Goal: Find specific page/section: Find specific page/section

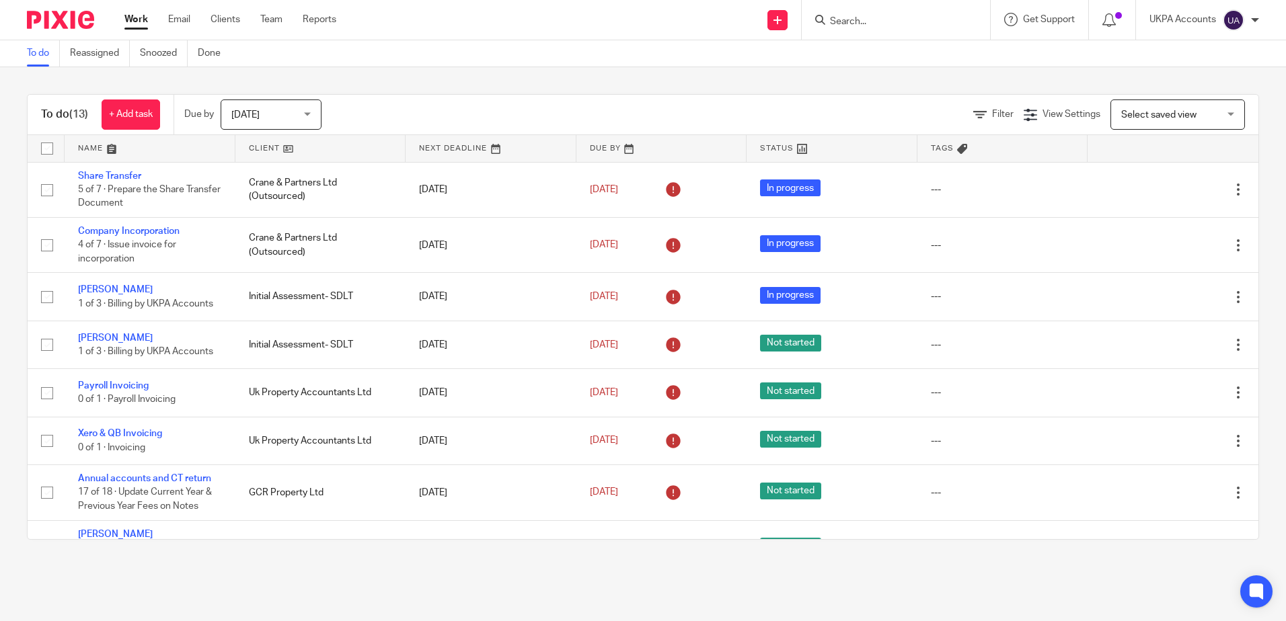
click at [851, 27] on input "Search" at bounding box center [889, 22] width 121 height 12
paste input "Fenum Property Ltd"
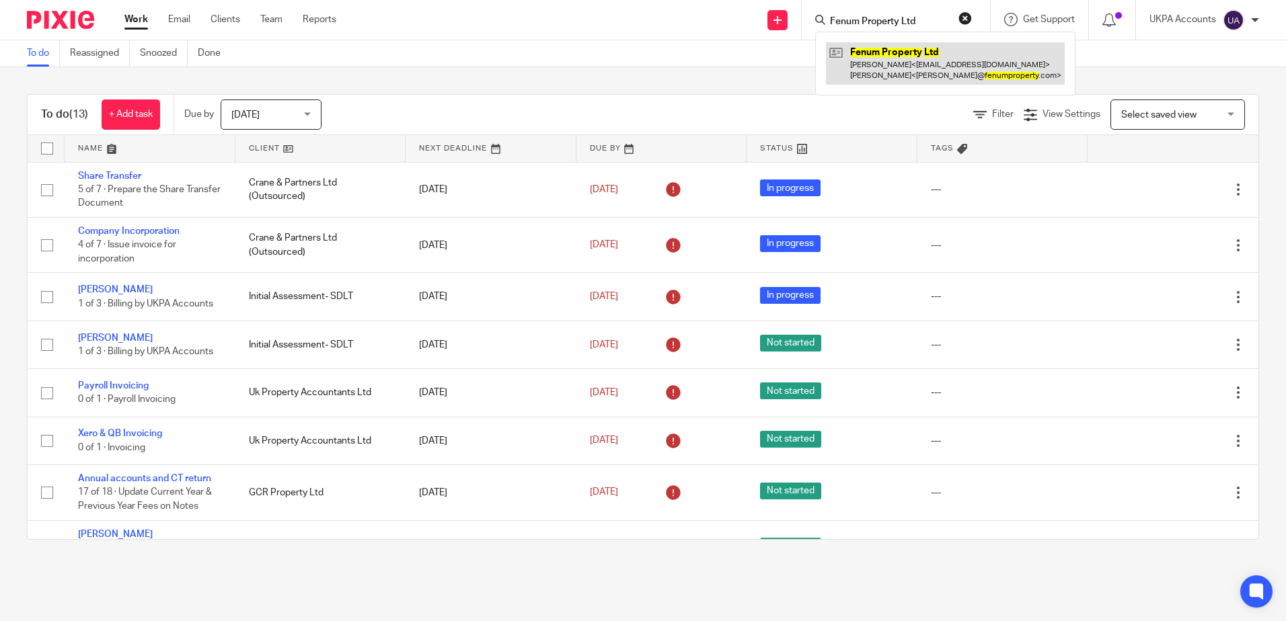
type input "Fenum Property Ltd"
click at [893, 56] on link at bounding box center [945, 63] width 239 height 42
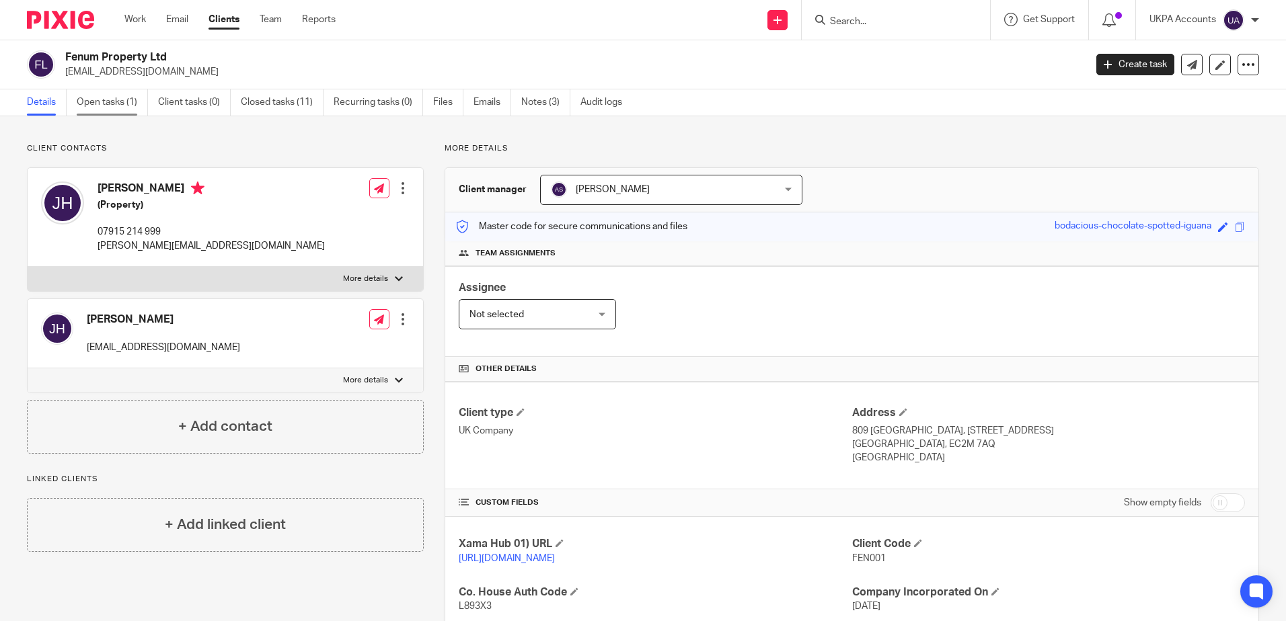
click at [107, 107] on link "Open tasks (1)" at bounding box center [112, 102] width 71 height 26
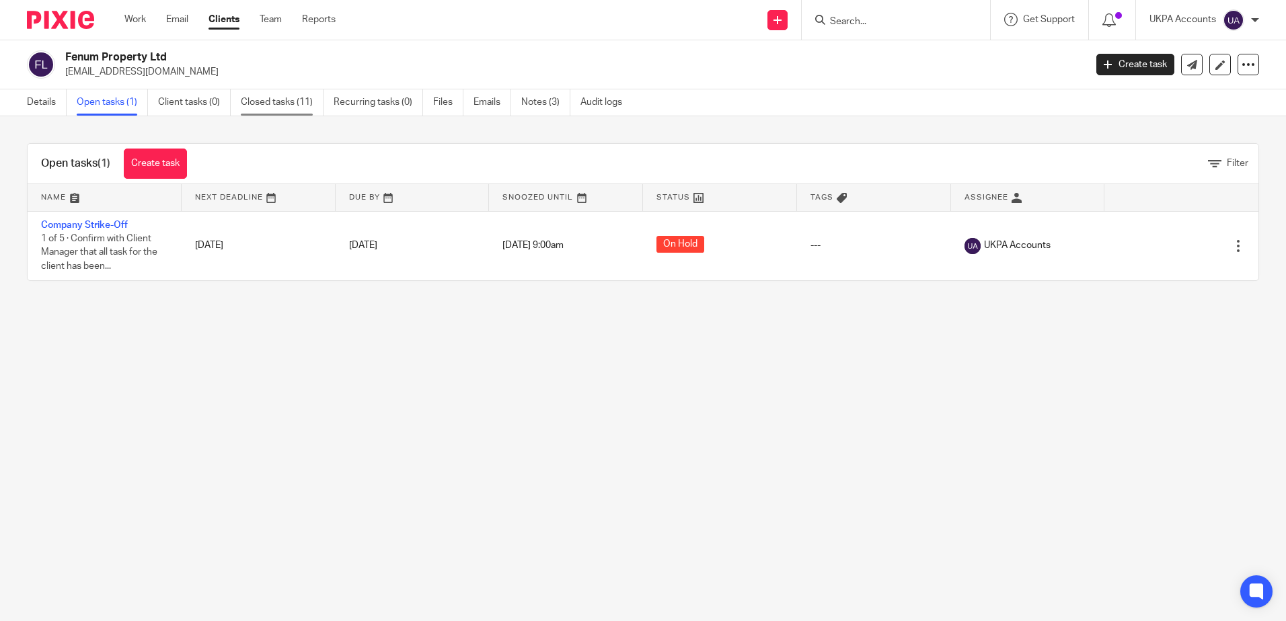
click at [284, 102] on link "Closed tasks (11)" at bounding box center [282, 102] width 83 height 26
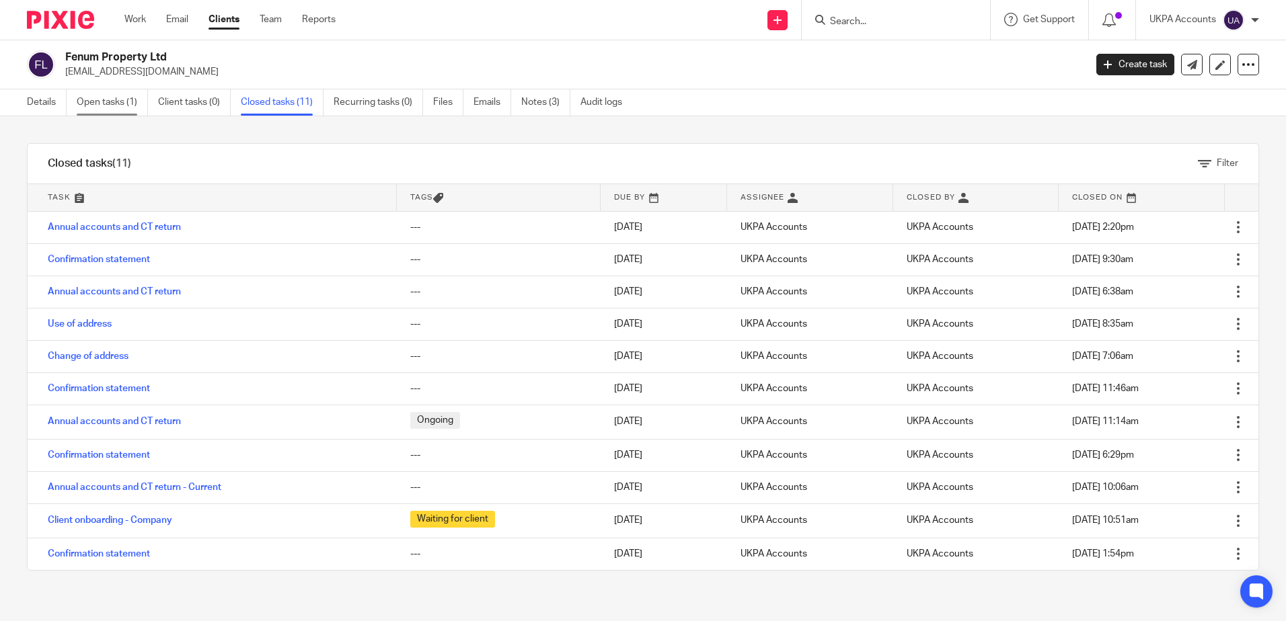
click at [112, 105] on link "Open tasks (1)" at bounding box center [112, 102] width 71 height 26
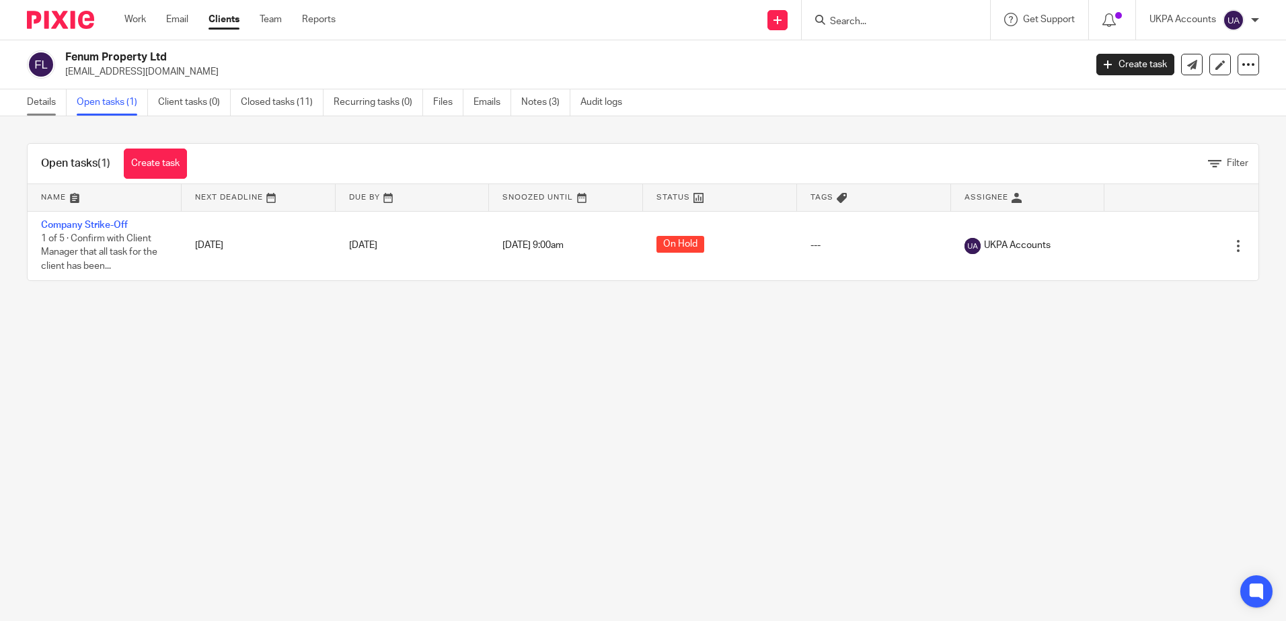
click at [28, 102] on link "Details" at bounding box center [47, 102] width 40 height 26
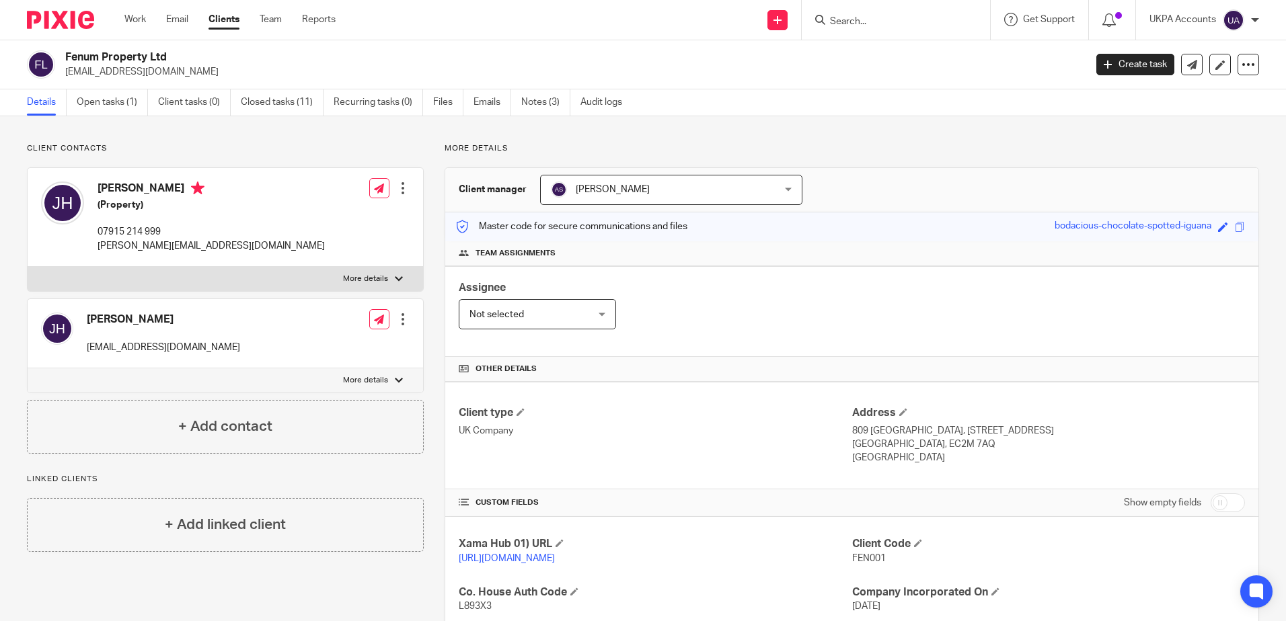
click at [829, 19] on input "Search" at bounding box center [889, 22] width 121 height 12
paste input "Gardentopia Limited"
type input "Gardentopia Limited"
click button "submit" at bounding box center [0, 0] width 0 height 0
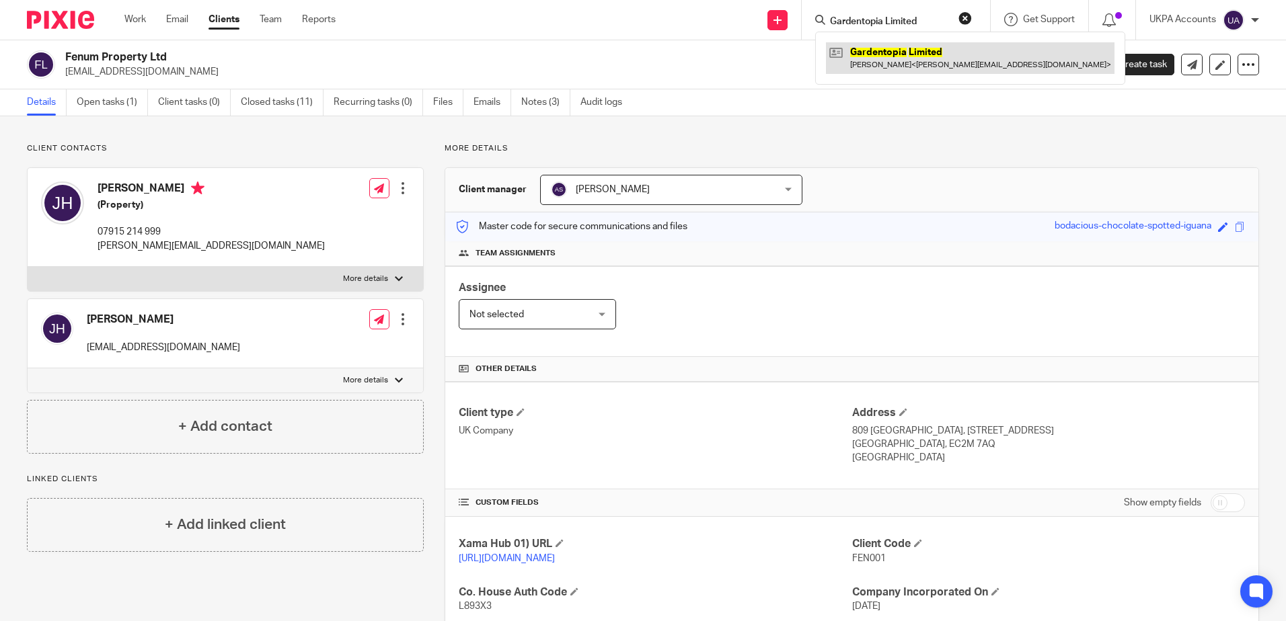
click at [893, 73] on link at bounding box center [970, 57] width 289 height 31
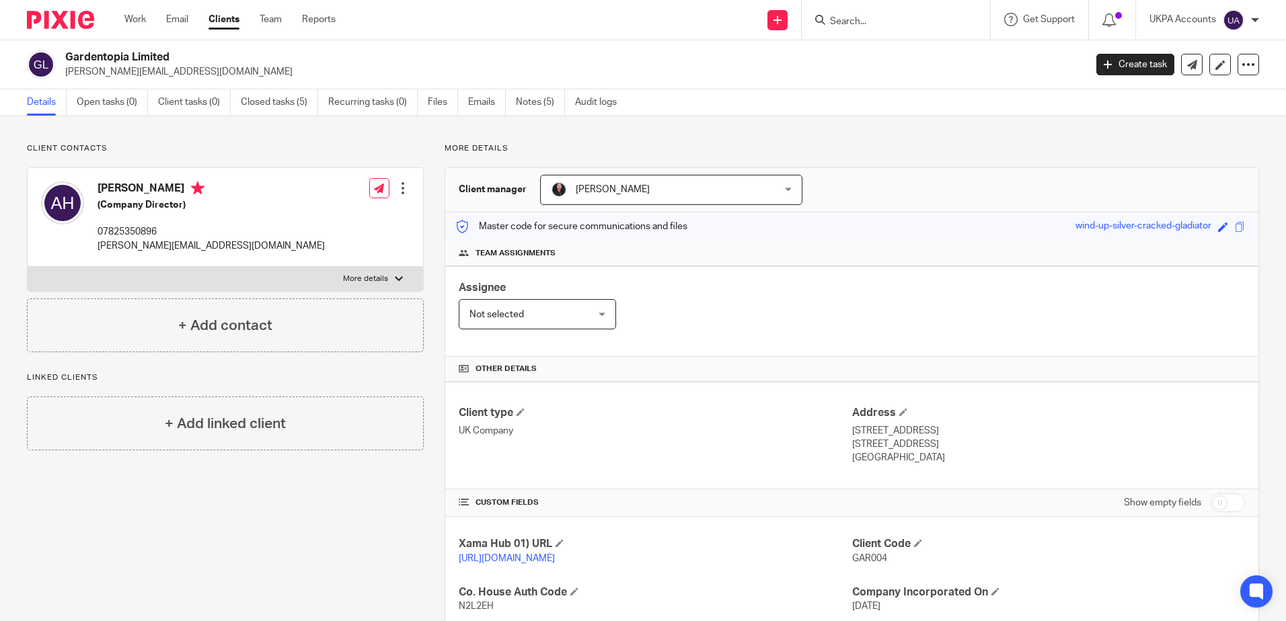
drag, startPoint x: 178, startPoint y: 54, endPoint x: 54, endPoint y: 59, distance: 123.8
click at [54, 59] on div "Gardentopia Limited andrew@gardenyoutopia.co.uk" at bounding box center [551, 64] width 1049 height 28
copy div "Gardentopia Limited"
click at [864, 30] on div at bounding box center [896, 20] width 188 height 40
click at [858, 17] on input "Search" at bounding box center [889, 22] width 121 height 12
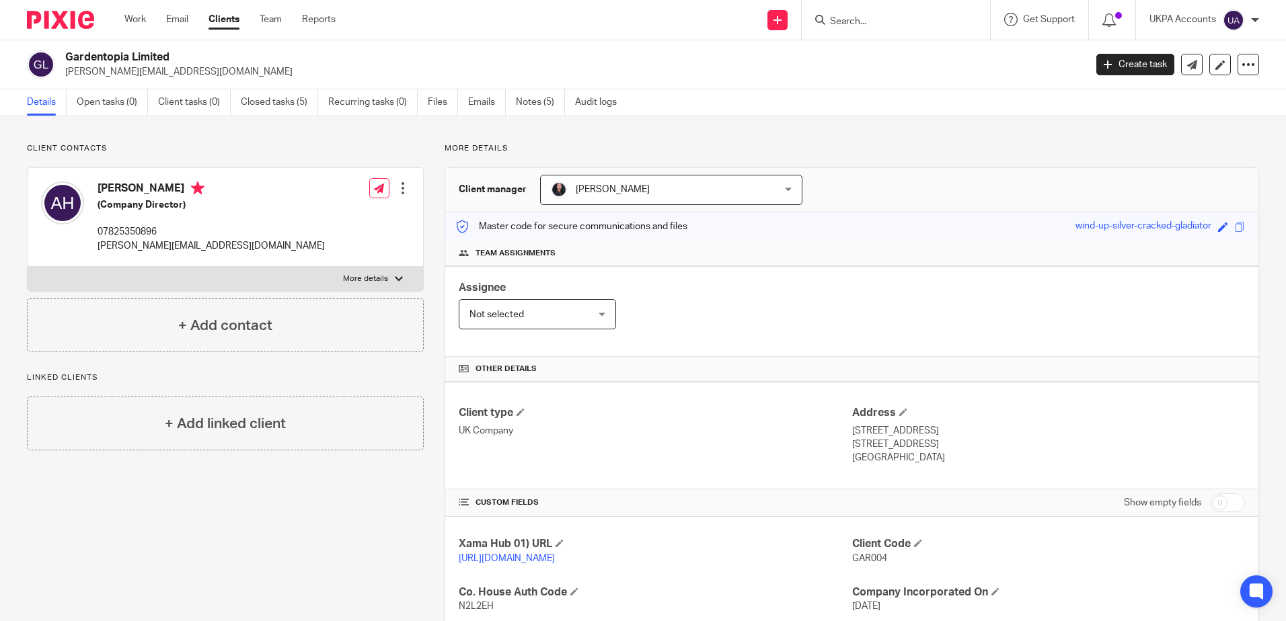
paste input "Fenum Property Ltd"
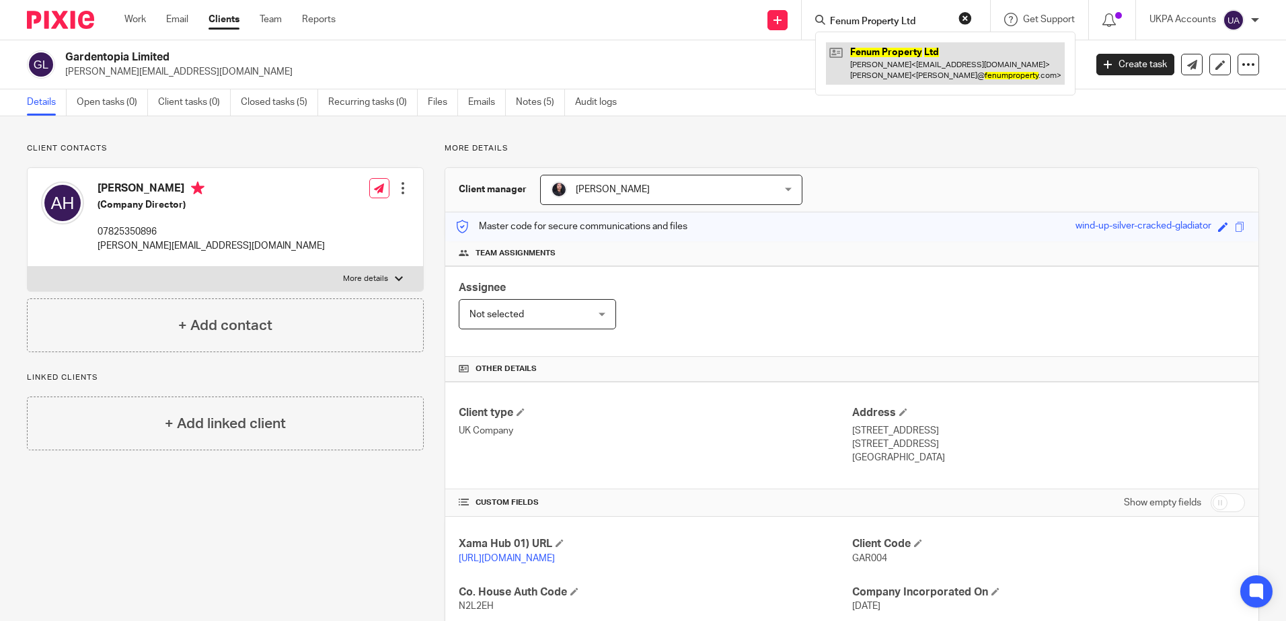
type input "Fenum Property Ltd"
click at [873, 48] on link at bounding box center [945, 63] width 239 height 42
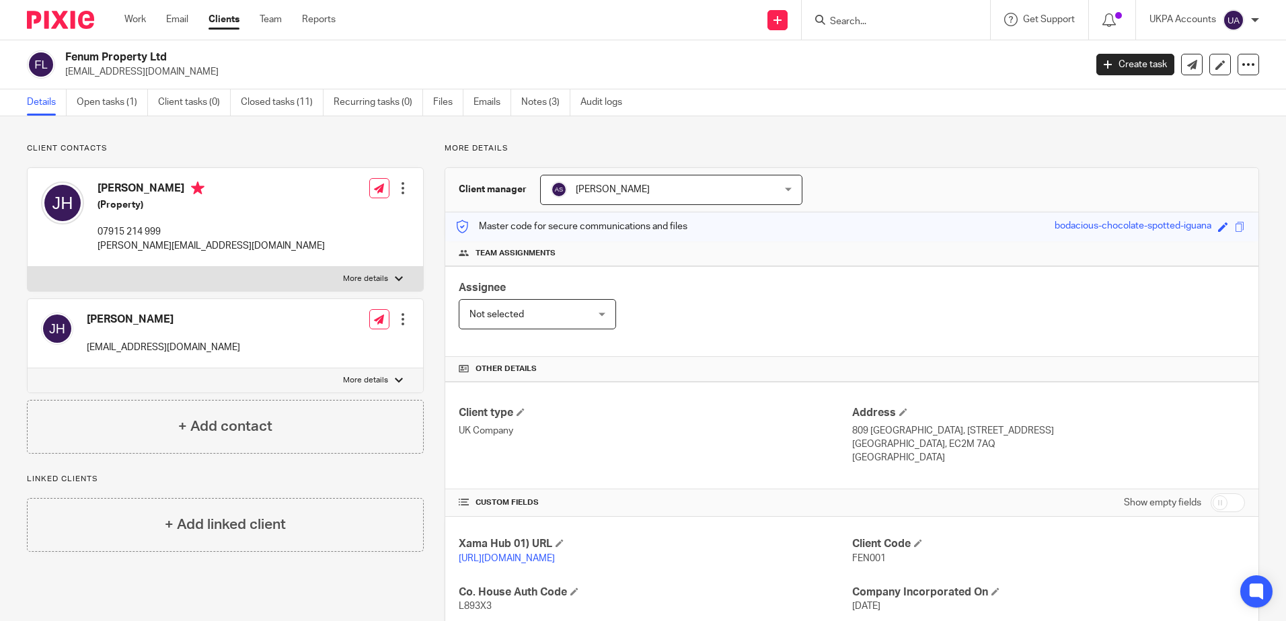
click at [859, 23] on input "Search" at bounding box center [889, 22] width 121 height 12
paste input "[PERSON_NAME]"
type input "[PERSON_NAME]"
click button "submit" at bounding box center [0, 0] width 0 height 0
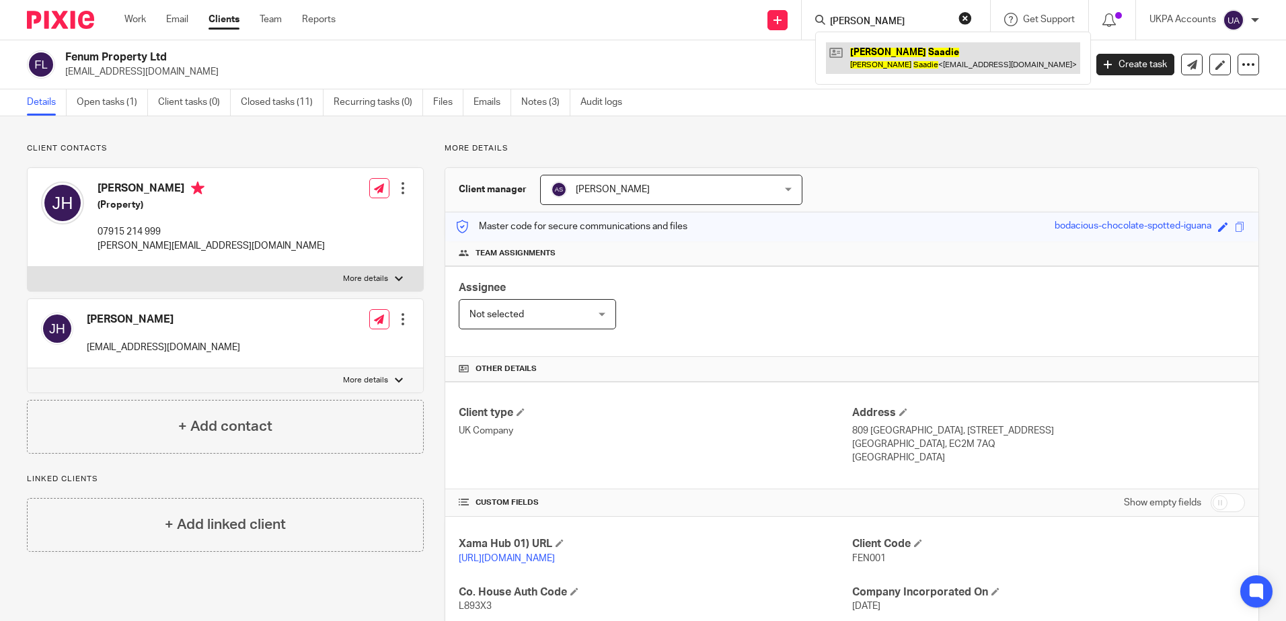
click at [886, 65] on link at bounding box center [953, 57] width 254 height 31
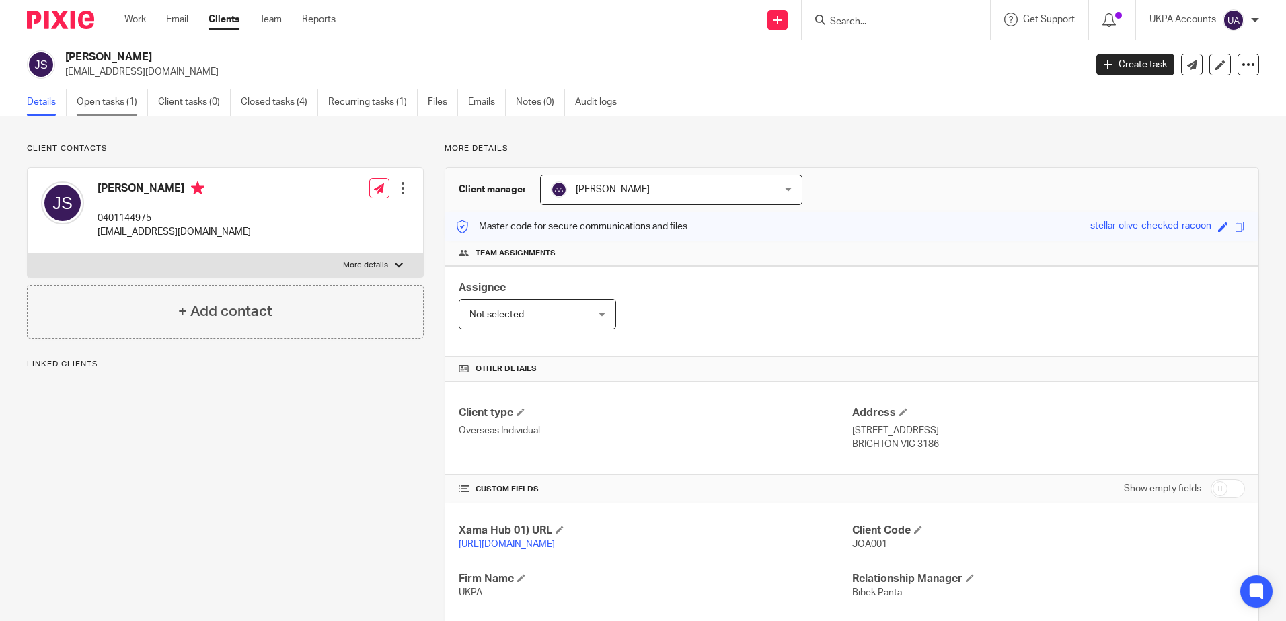
click at [114, 98] on link "Open tasks (1)" at bounding box center [112, 102] width 71 height 26
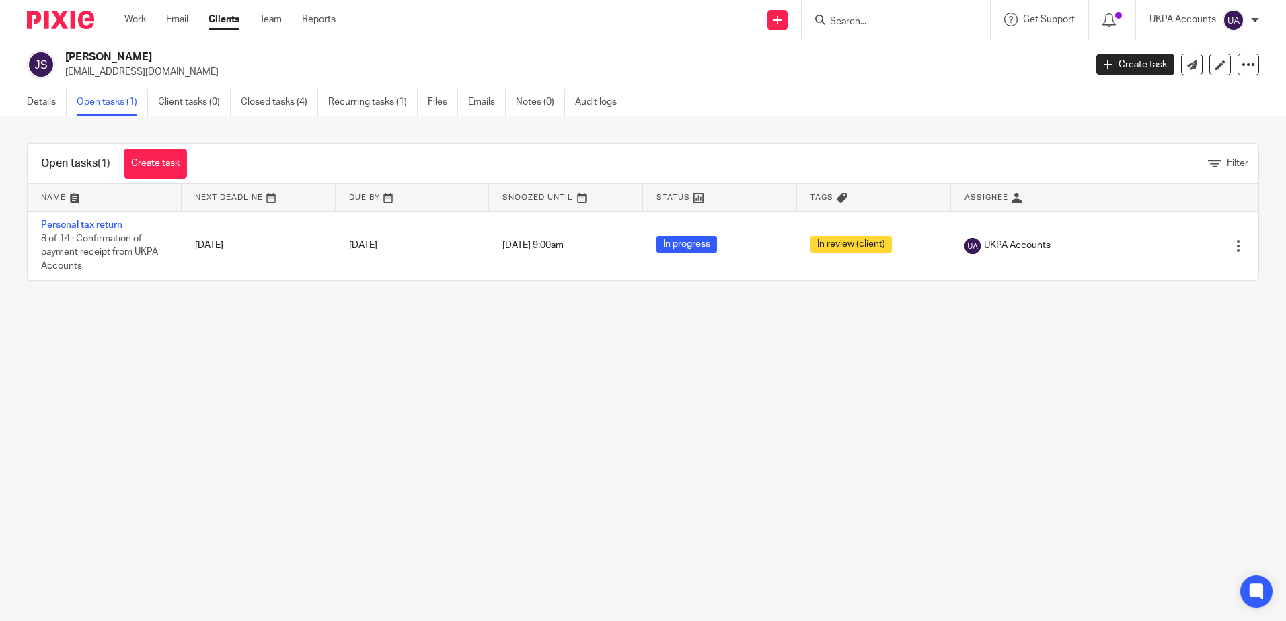
click at [872, 20] on input "Search" at bounding box center [889, 22] width 121 height 12
paste input "John Munday"
type input "John Munday"
click button "submit" at bounding box center [0, 0] width 0 height 0
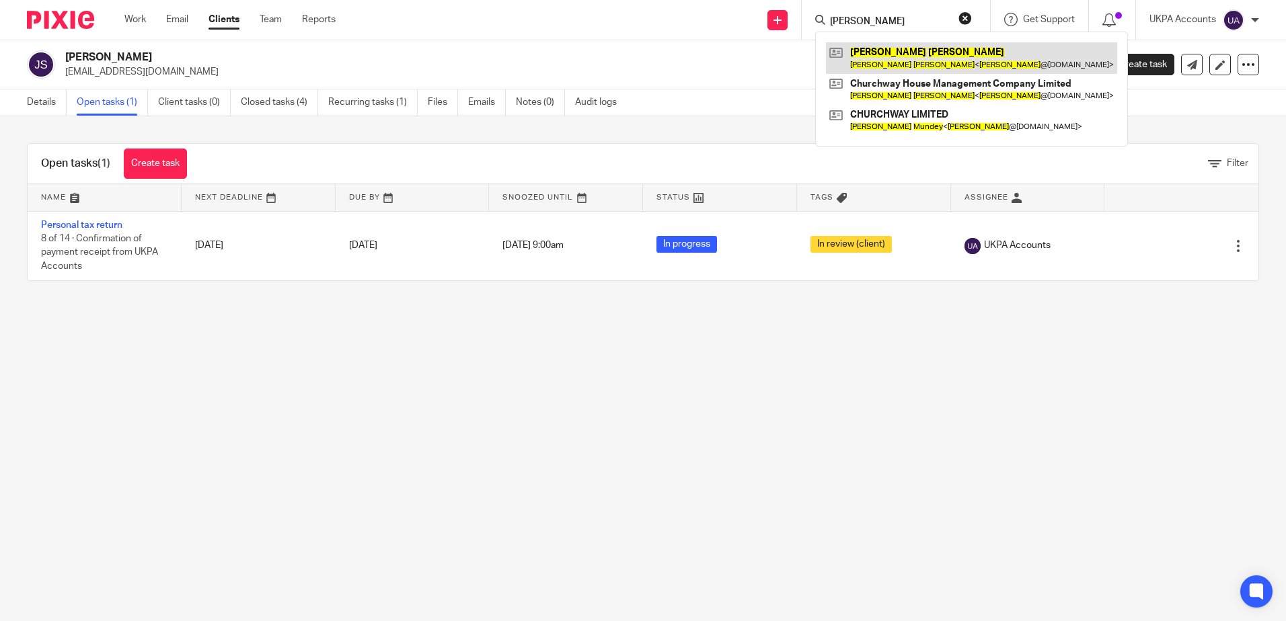
click at [901, 65] on link at bounding box center [971, 57] width 291 height 31
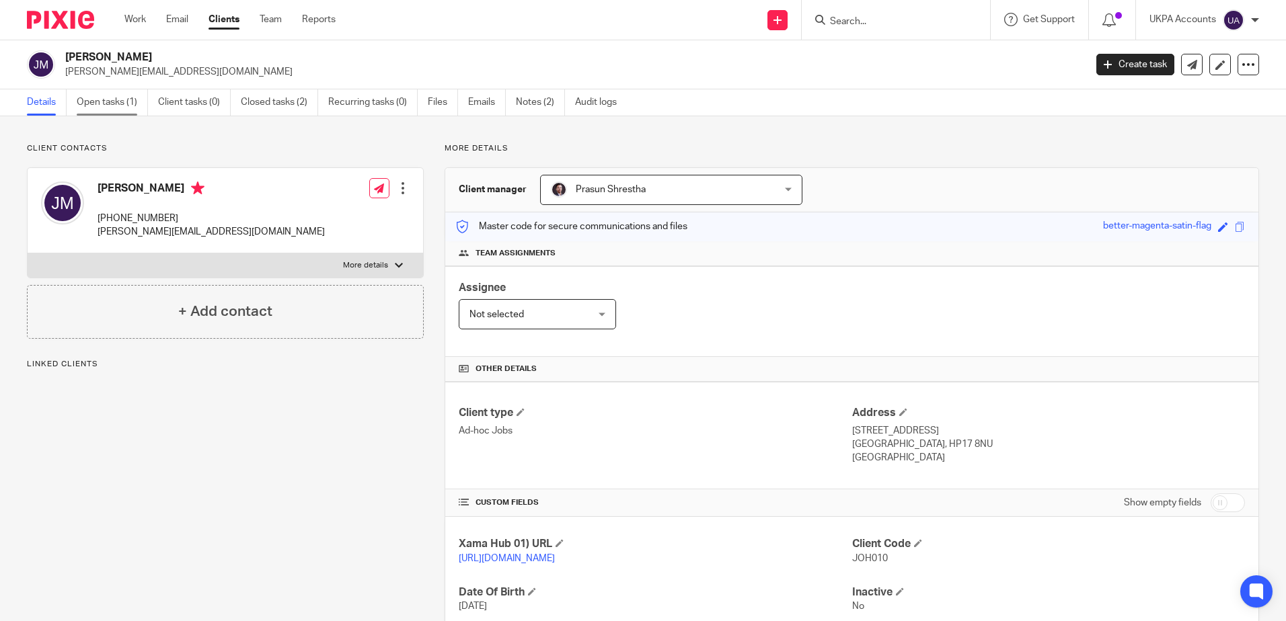
click at [124, 100] on link "Open tasks (1)" at bounding box center [112, 102] width 71 height 26
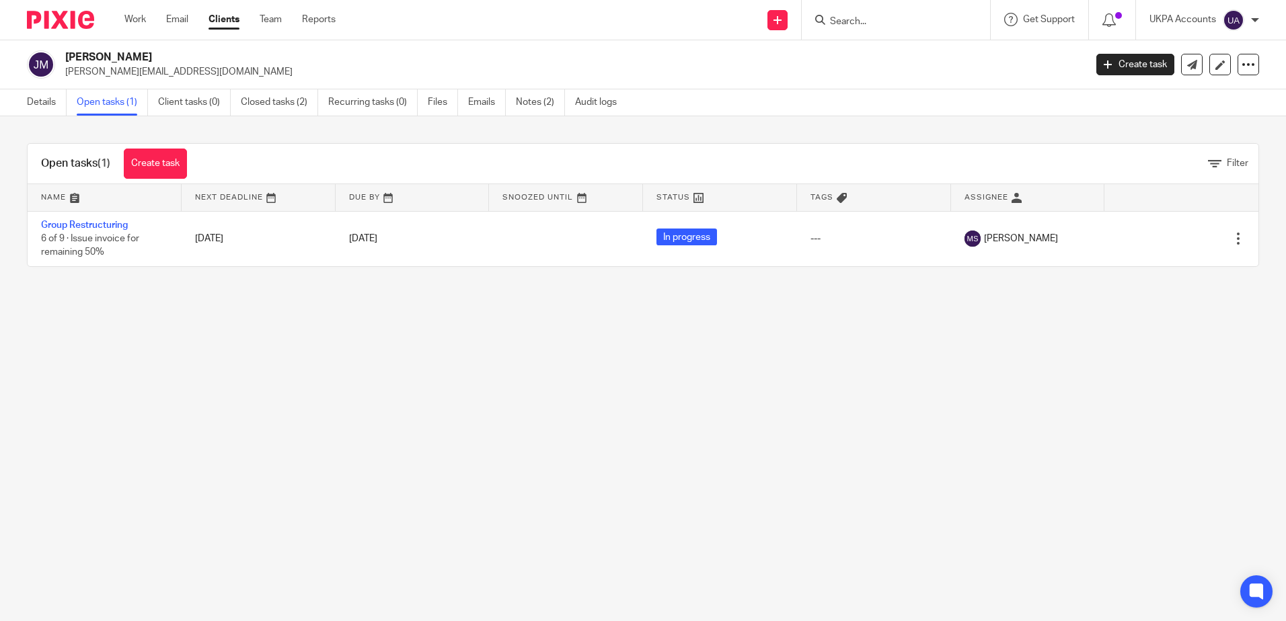
click at [873, 19] on input "Search" at bounding box center [889, 22] width 121 height 12
paste input "Jpg Operations Limited"
type input "Jpg Operations Limited"
click button "submit" at bounding box center [0, 0] width 0 height 0
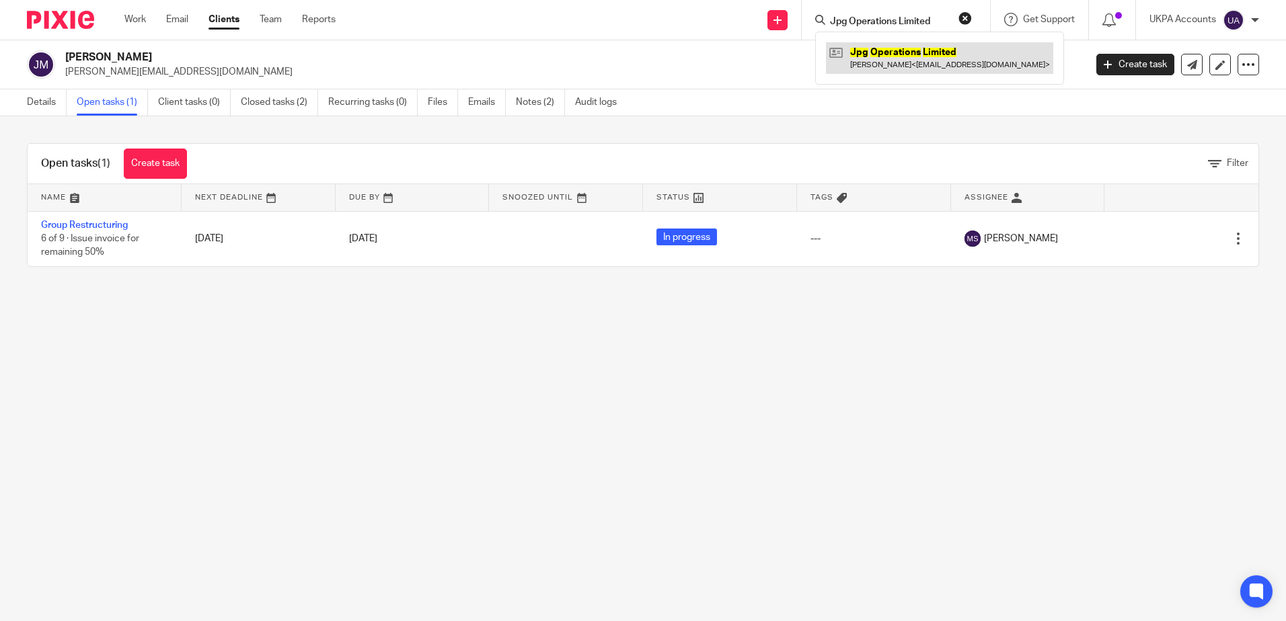
click at [872, 56] on link at bounding box center [939, 57] width 227 height 31
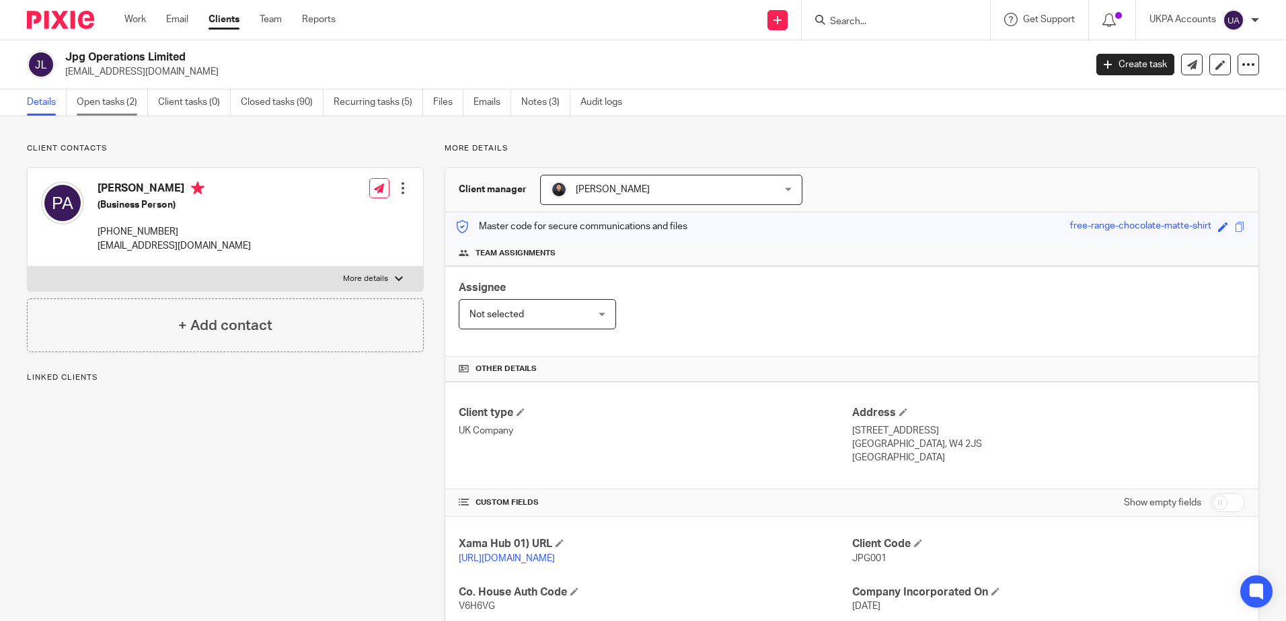
click at [124, 94] on link "Open tasks (2)" at bounding box center [112, 102] width 71 height 26
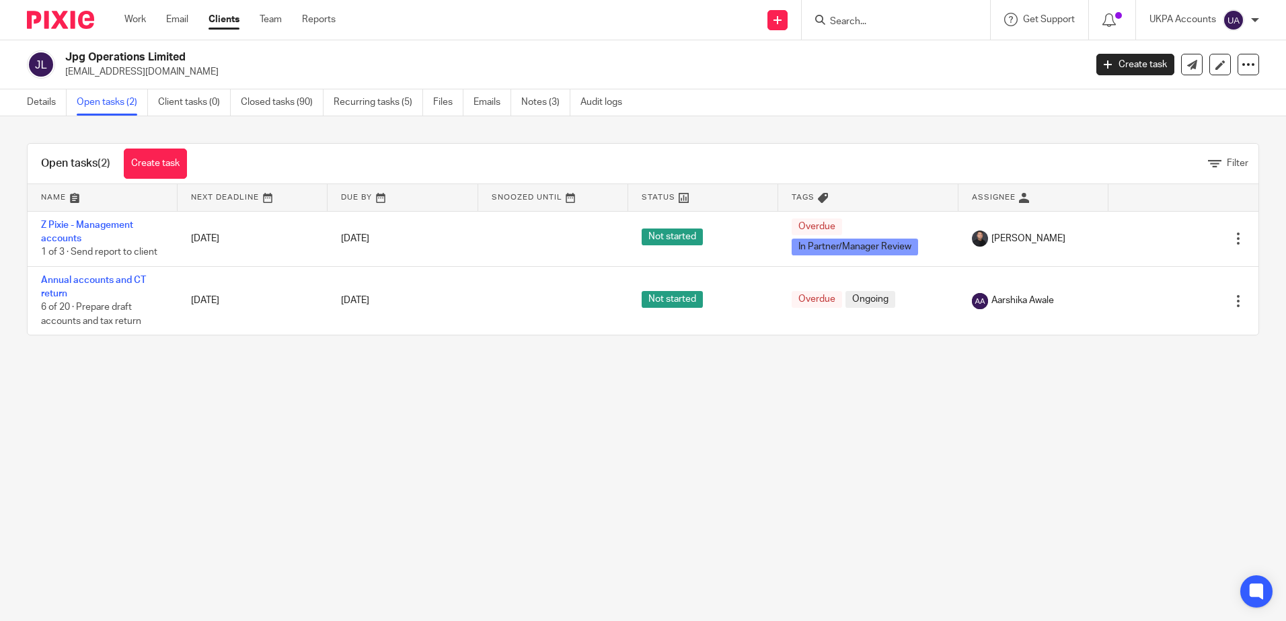
click at [858, 17] on input "Search" at bounding box center [889, 22] width 121 height 12
paste input "Redchurch Properties Limited"
type input "Redchurch Properties Limited"
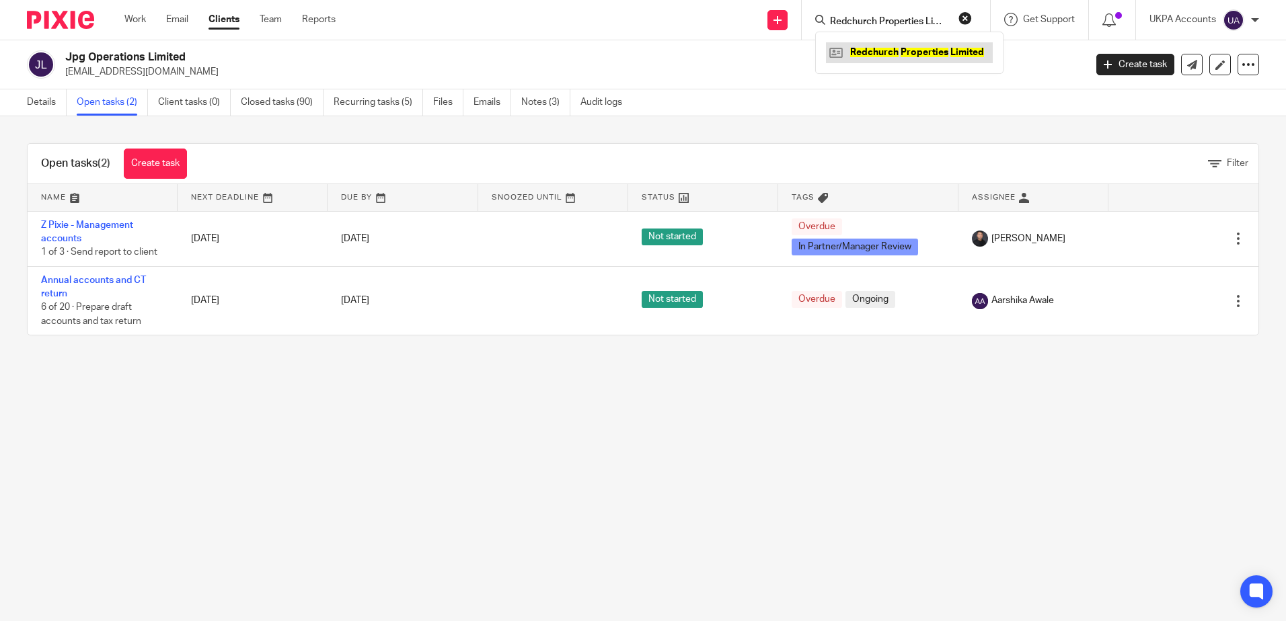
click at [864, 53] on link at bounding box center [909, 52] width 167 height 20
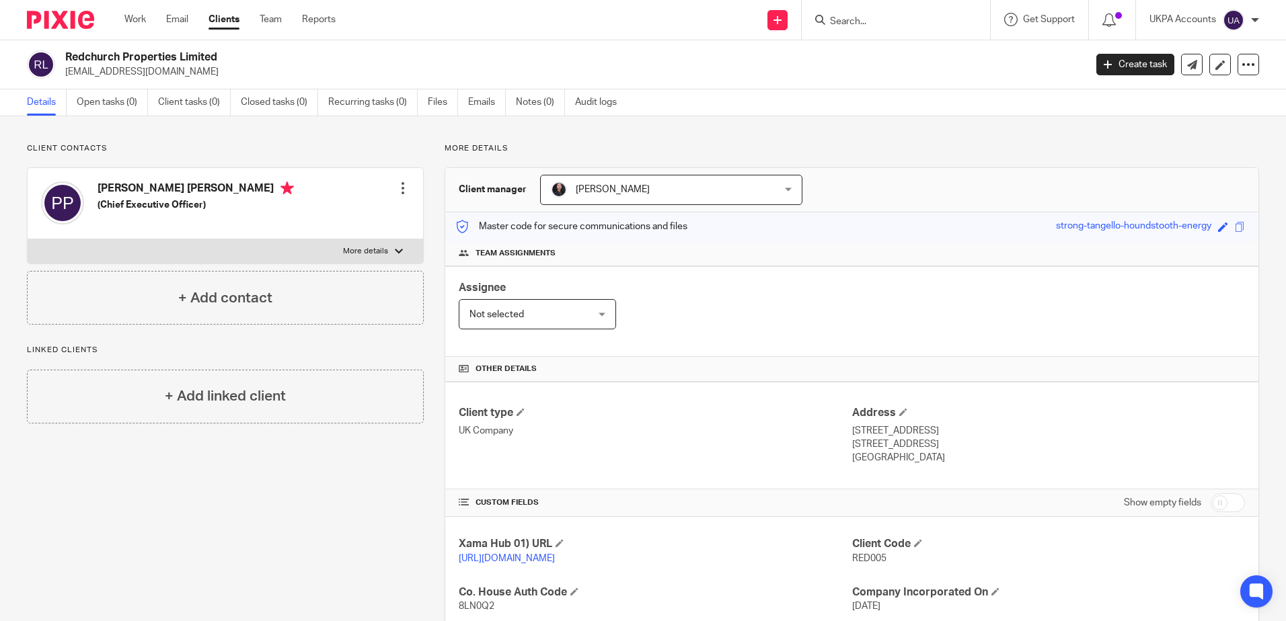
click at [881, 20] on input "Search" at bounding box center [889, 22] width 121 height 12
paste input "Roniss Ltd"
type input "Roniss Ltd"
click button "submit" at bounding box center [0, 0] width 0 height 0
click at [876, 59] on link at bounding box center [939, 57] width 227 height 31
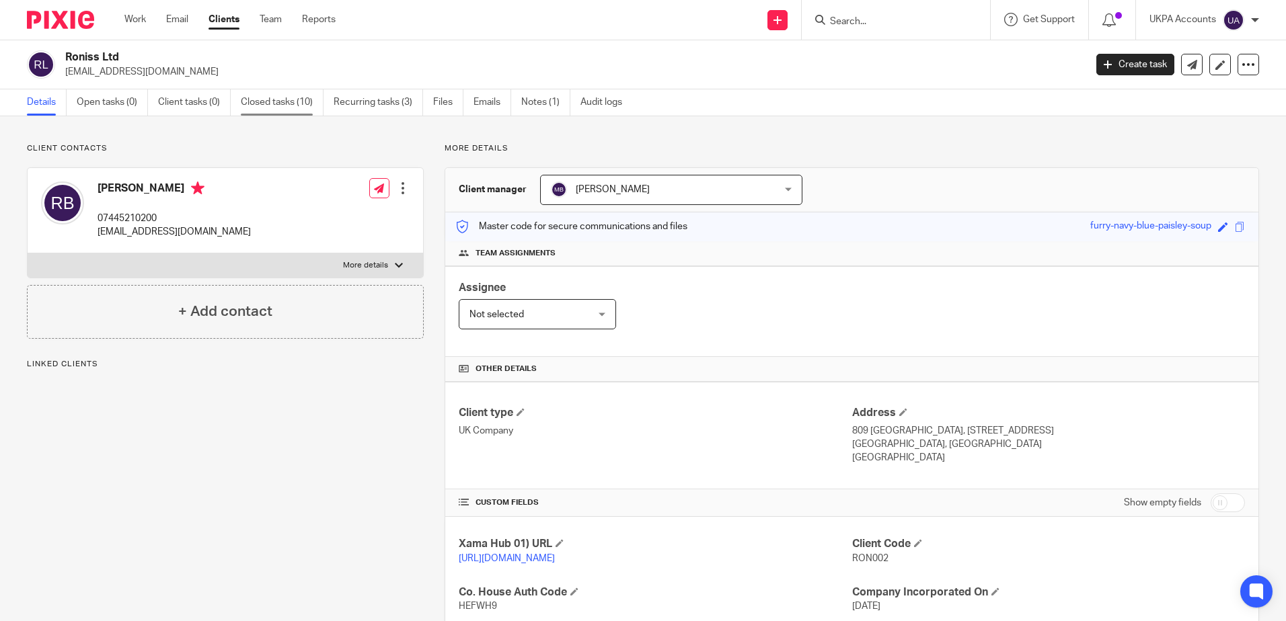
click at [270, 102] on link "Closed tasks (10)" at bounding box center [282, 102] width 83 height 26
